Goal: Task Accomplishment & Management: Use online tool/utility

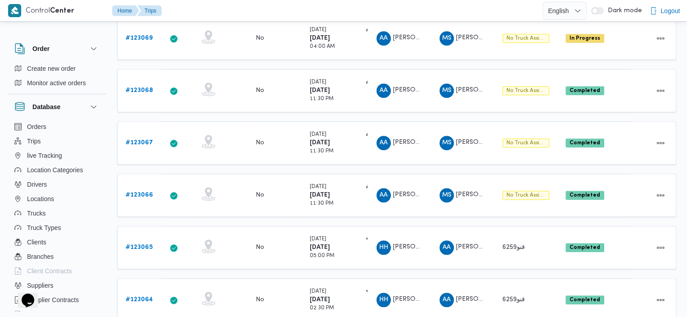
scroll to position [331, 0]
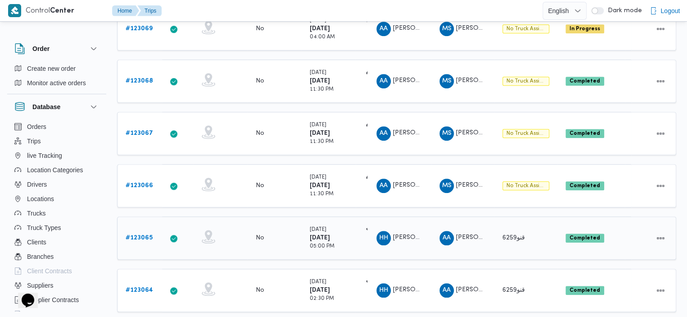
click at [148, 232] on link "# 123065" at bounding box center [139, 237] width 27 height 11
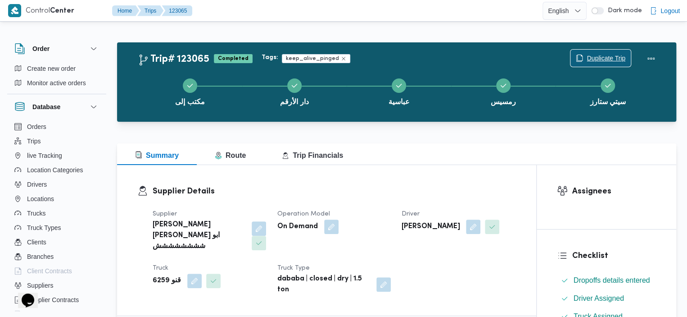
click at [614, 50] on span "Duplicate Trip" at bounding box center [601, 58] width 60 height 17
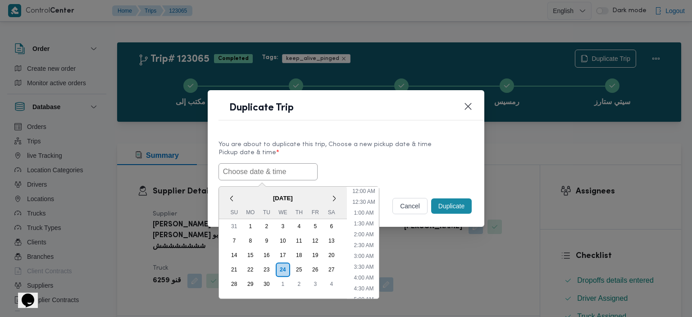
click at [287, 179] on input "text" at bounding box center [267, 171] width 99 height 17
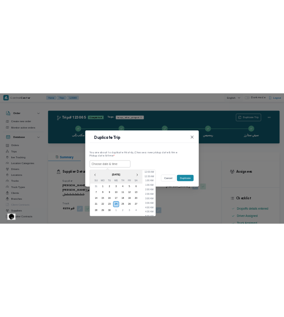
scroll to position [252, 0]
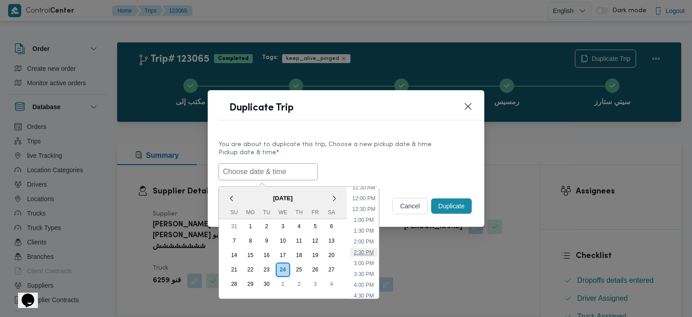
click at [369, 249] on li "2:30 PM" at bounding box center [363, 252] width 27 height 9
type input "[DATE] 2:30PM"
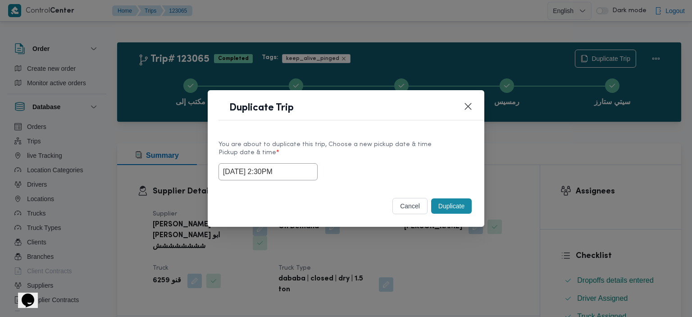
click at [451, 207] on button "Duplicate" at bounding box center [451, 205] width 41 height 15
